Goal: Transaction & Acquisition: Purchase product/service

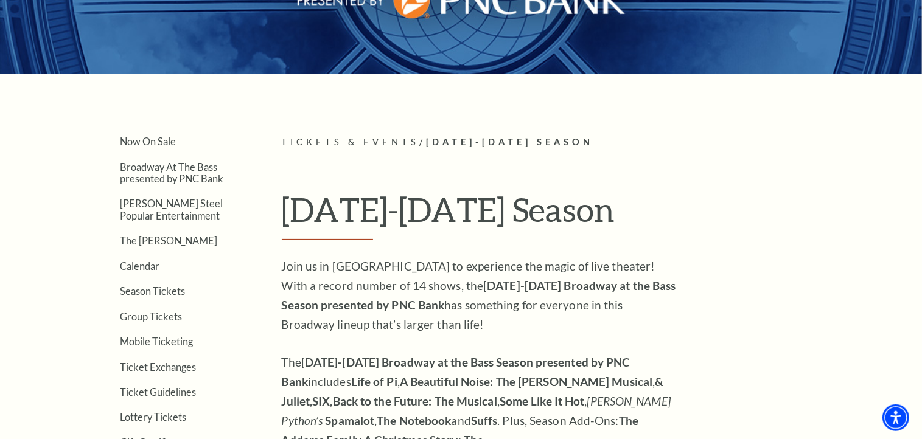
scroll to position [192, 0]
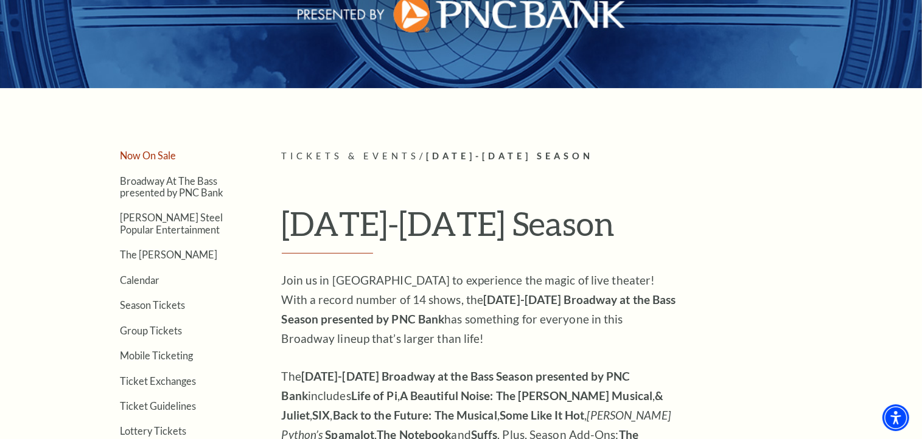
click at [150, 155] on link "Now On Sale" at bounding box center [148, 156] width 56 height 12
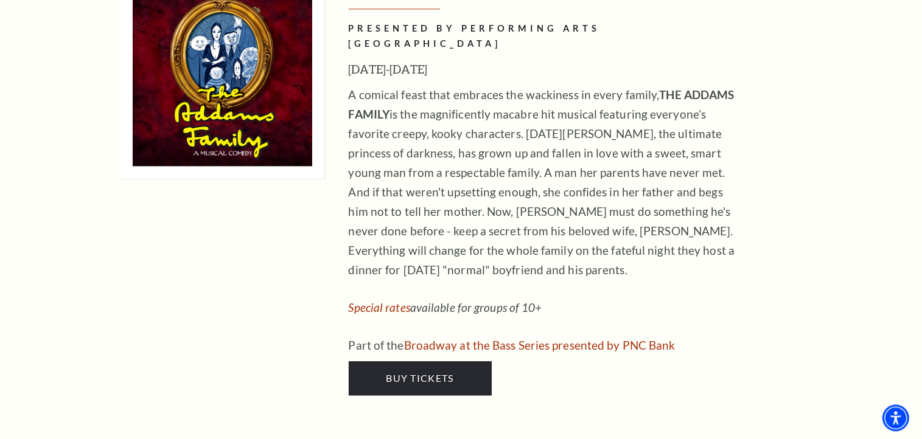
scroll to position [2827, 0]
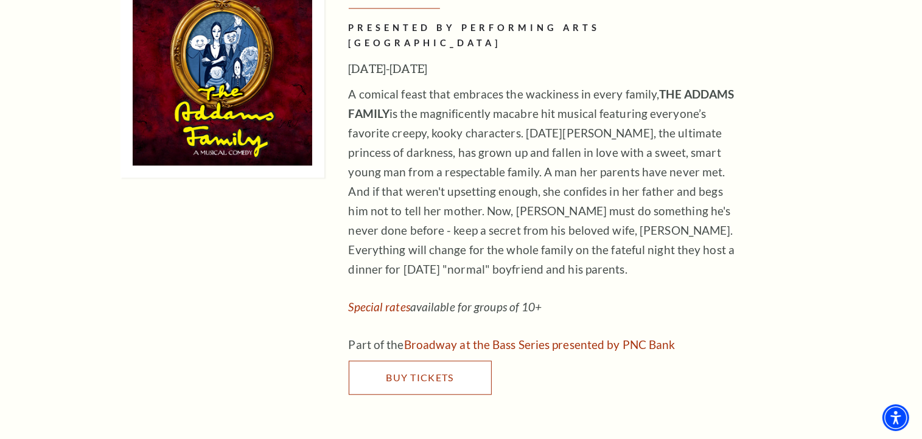
click at [412, 372] on span "Buy Tickets" at bounding box center [420, 378] width 68 height 12
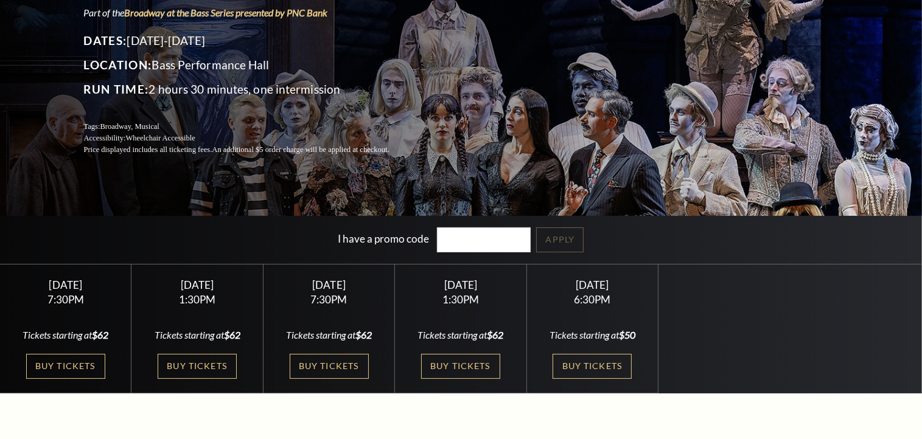
scroll to position [128, 0]
click at [327, 366] on link "Buy Tickets" at bounding box center [329, 366] width 79 height 25
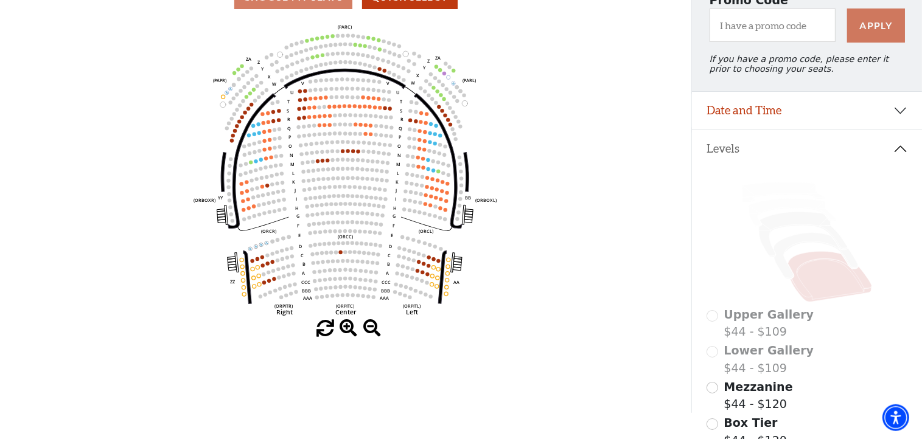
scroll to position [122, 0]
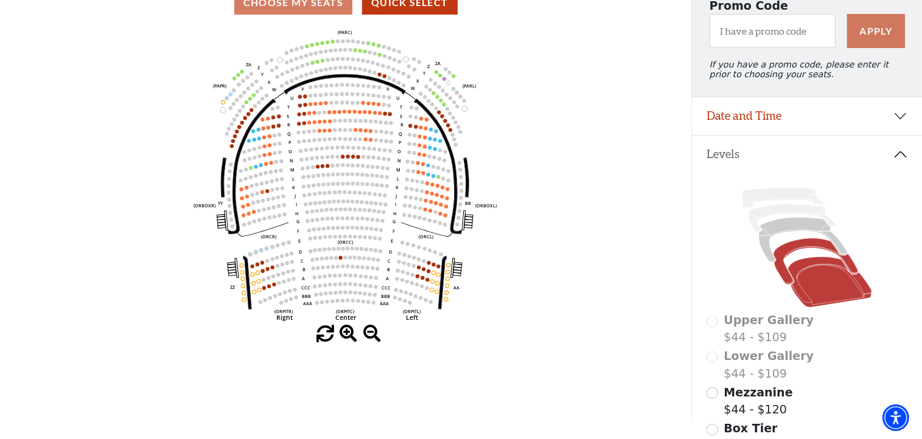
click at [787, 253] on icon at bounding box center [815, 262] width 85 height 46
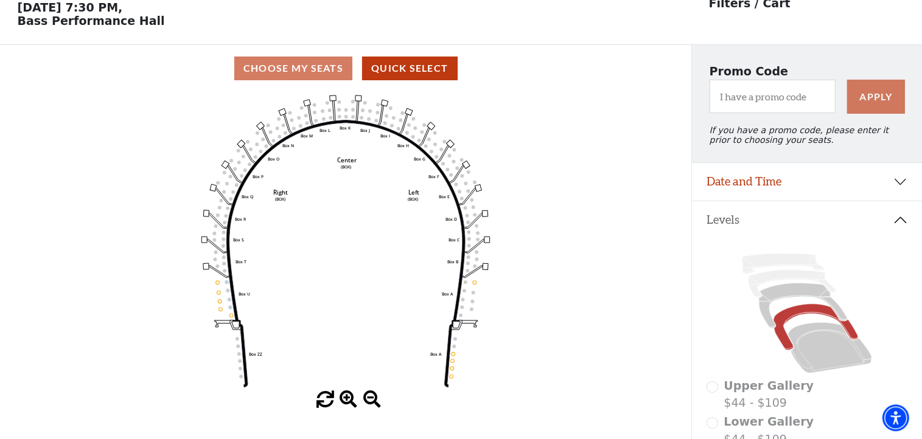
scroll to position [56, 0]
